Goal: Task Accomplishment & Management: Manage account settings

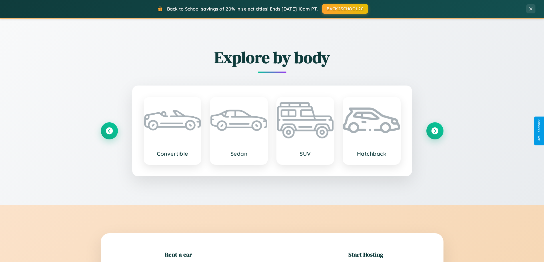
scroll to position [123, 0]
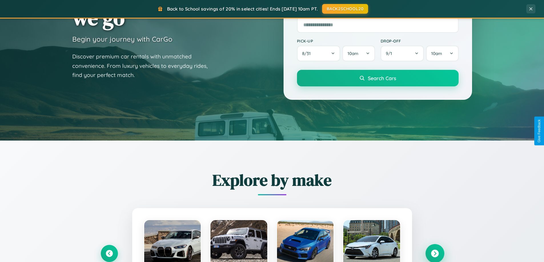
click at [434, 254] on icon at bounding box center [435, 254] width 8 height 8
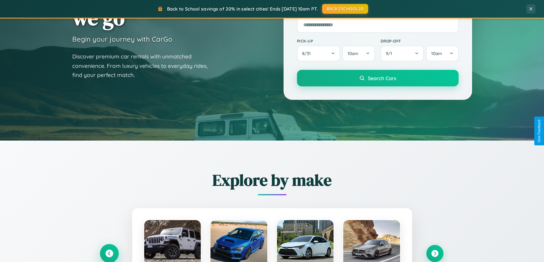
click at [109, 254] on icon at bounding box center [109, 254] width 8 height 8
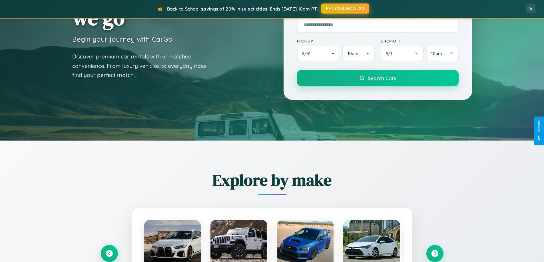
click at [344, 9] on button "BACK2SCHOOL20" at bounding box center [345, 8] width 48 height 10
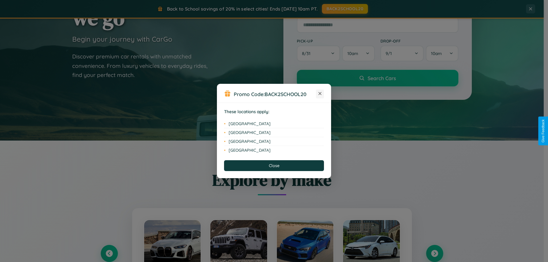
click at [320, 94] on icon at bounding box center [319, 93] width 3 height 3
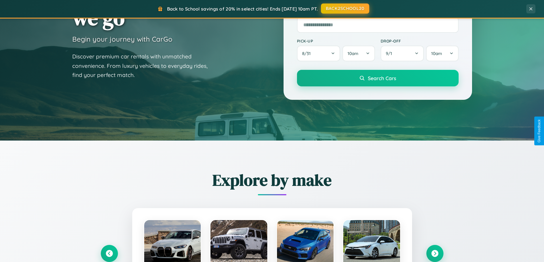
click at [344, 9] on button "BACK2SCHOOL20" at bounding box center [345, 8] width 48 height 10
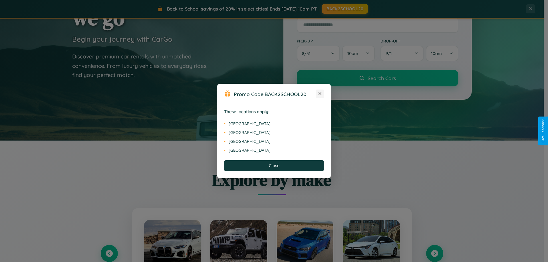
click at [320, 94] on icon at bounding box center [319, 93] width 3 height 3
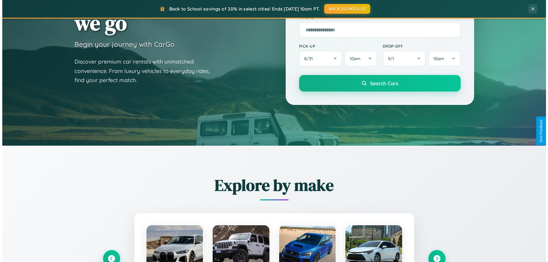
scroll to position [0, 0]
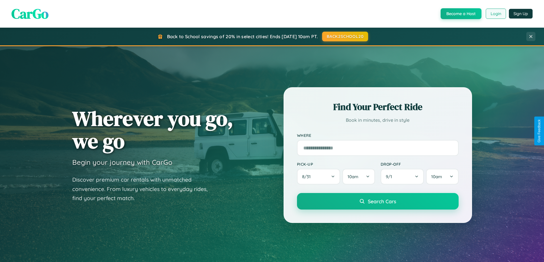
click at [495, 14] on button "Login" at bounding box center [495, 14] width 20 height 10
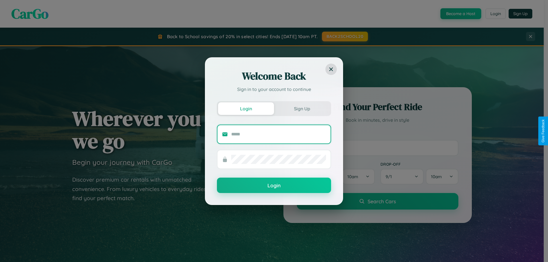
click at [278, 134] on input "text" at bounding box center [278, 134] width 95 height 9
type input "**********"
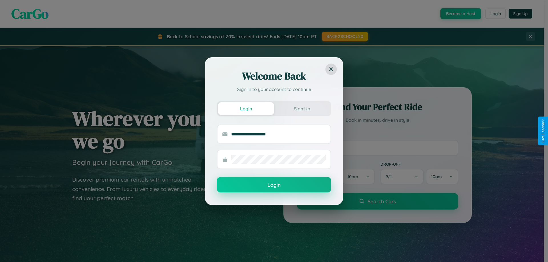
click at [274, 185] on button "Login" at bounding box center [274, 184] width 114 height 15
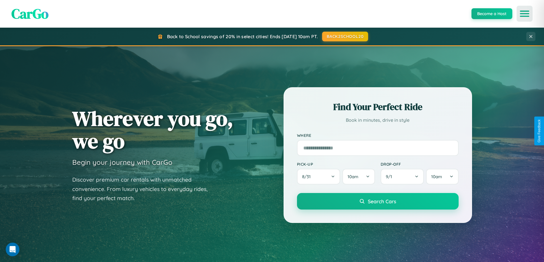
click at [524, 14] on icon "Open menu" at bounding box center [524, 13] width 8 height 5
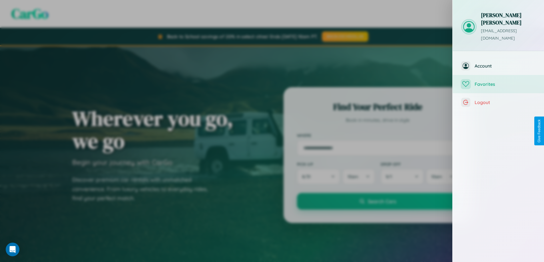
click at [498, 81] on span "Favorites" at bounding box center [504, 84] width 61 height 6
